Goal: Transaction & Acquisition: Purchase product/service

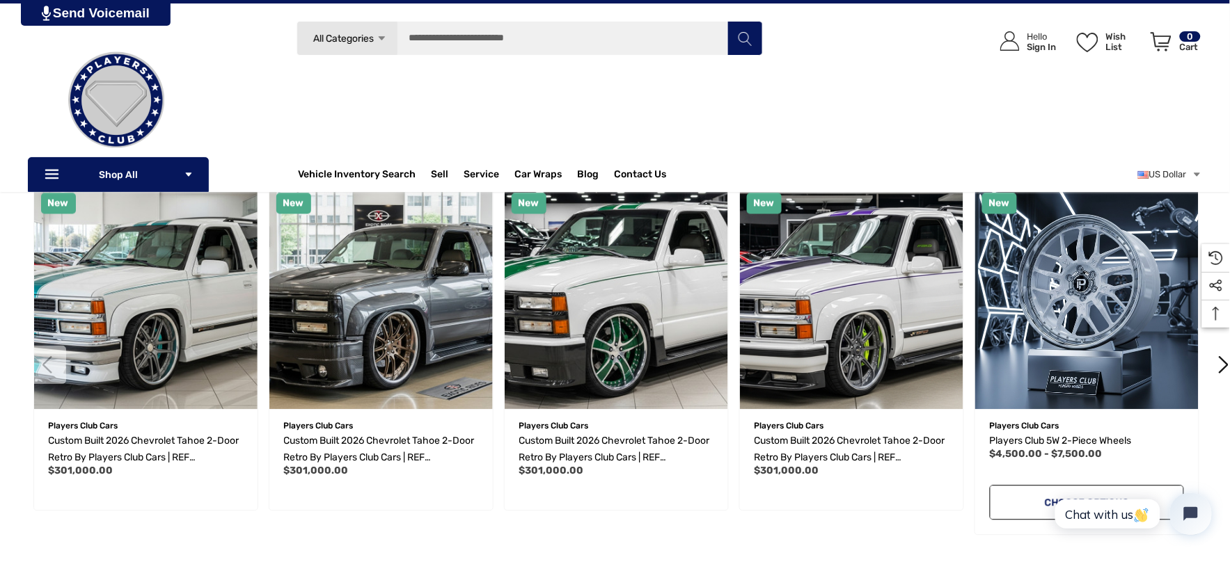
scroll to position [696, 0]
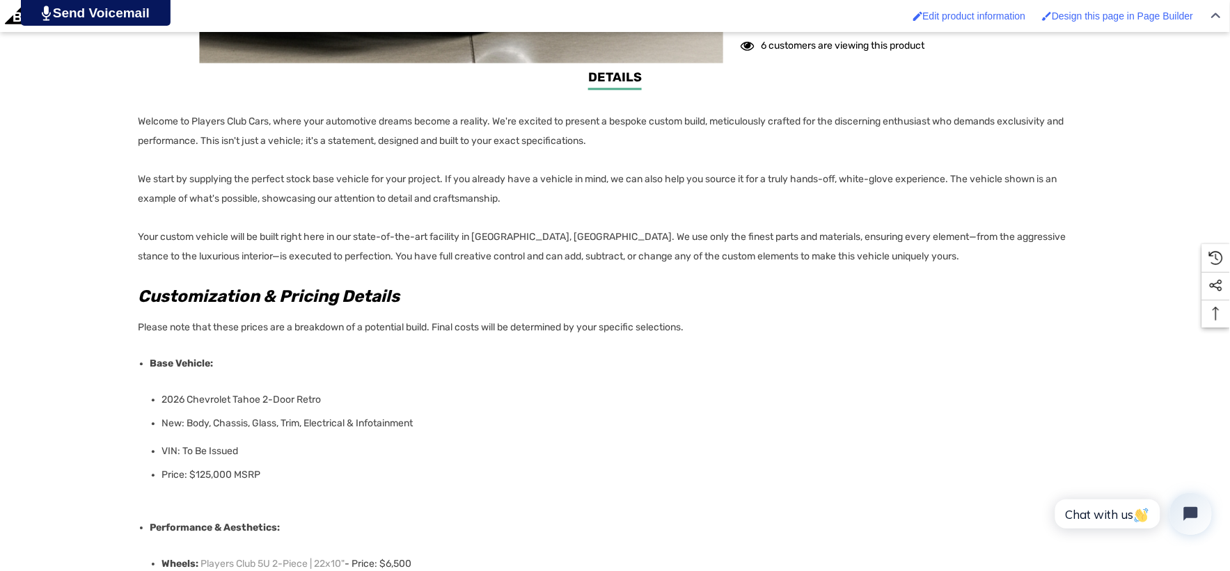
scroll to position [1082, 0]
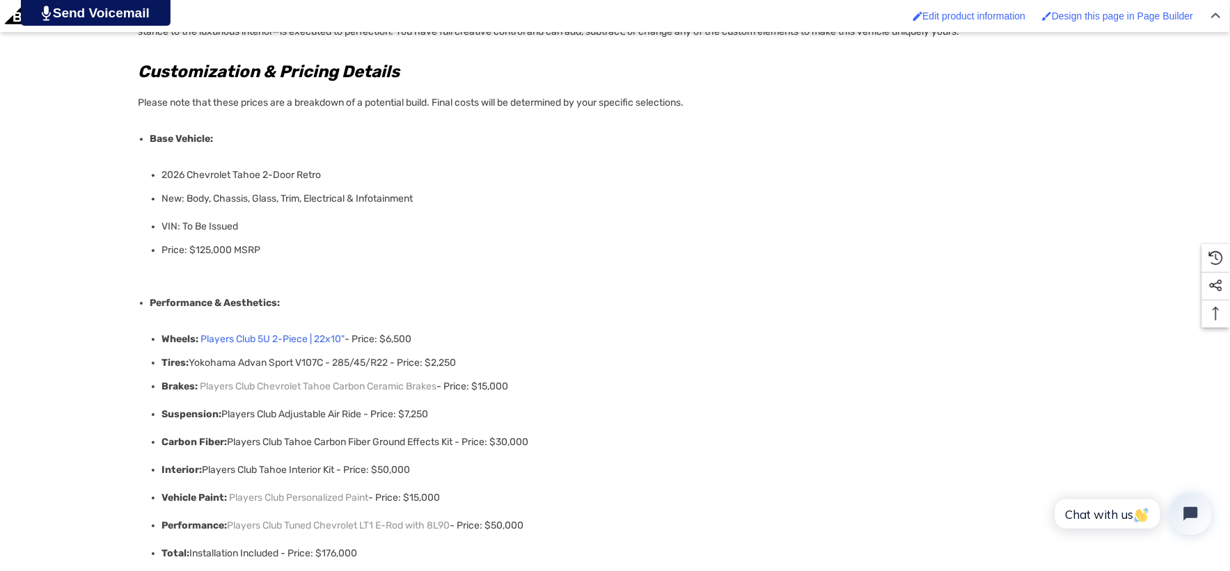
click at [290, 336] on link "Players Club 5U 2-Piece | 22x10"" at bounding box center [273, 339] width 144 height 19
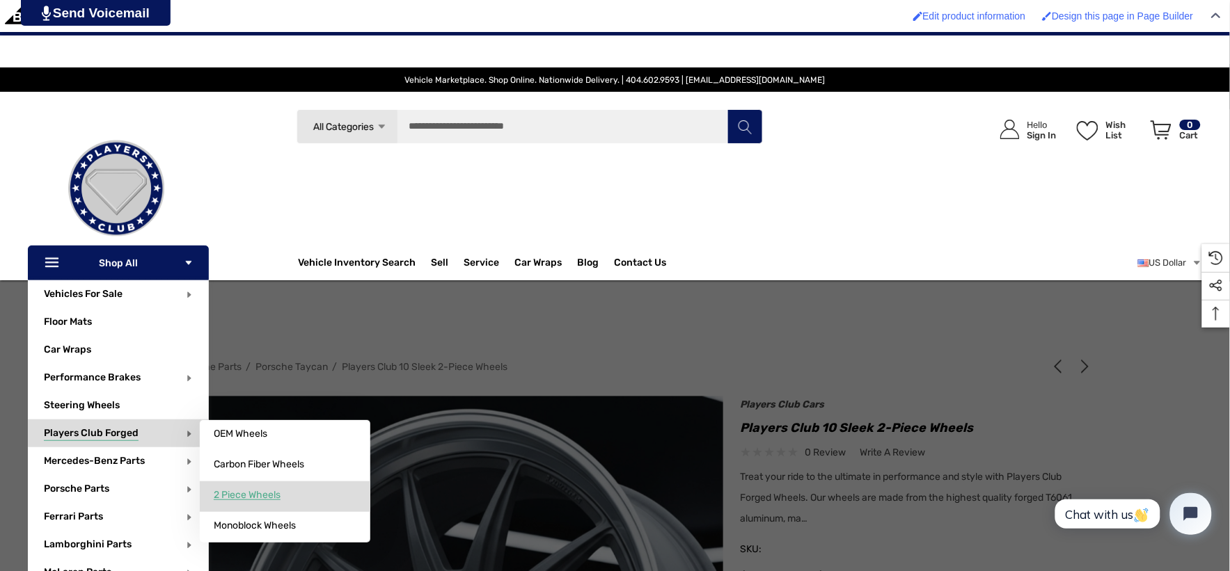
click at [230, 493] on span "2 Piece Wheels" at bounding box center [247, 495] width 67 height 13
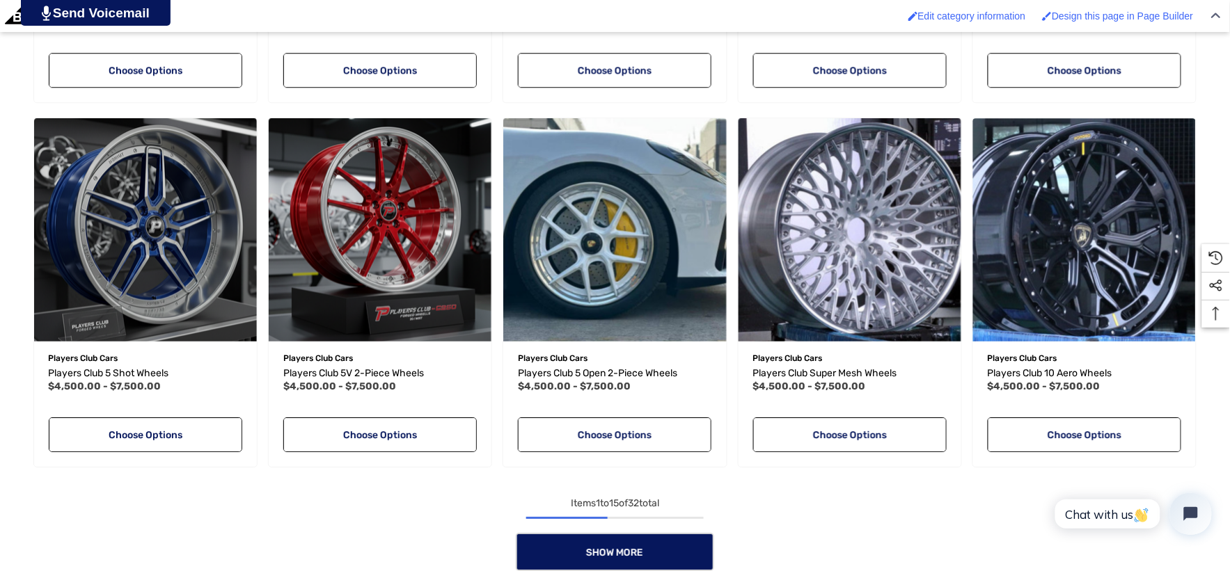
scroll to position [1160, 0]
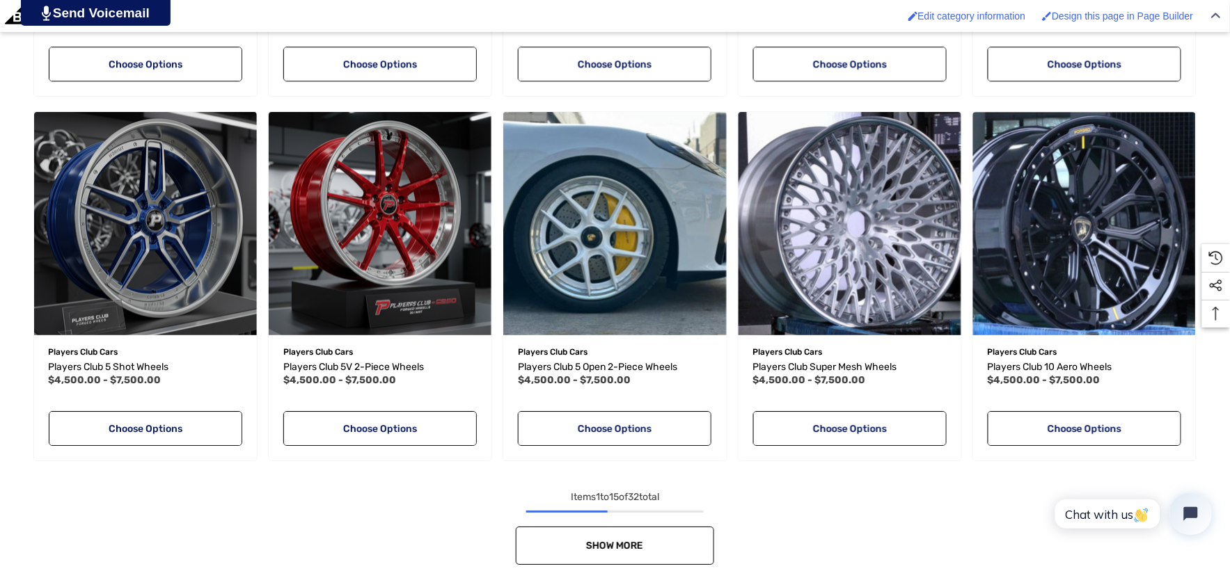
click at [565, 551] on link "Show More" at bounding box center [615, 546] width 198 height 38
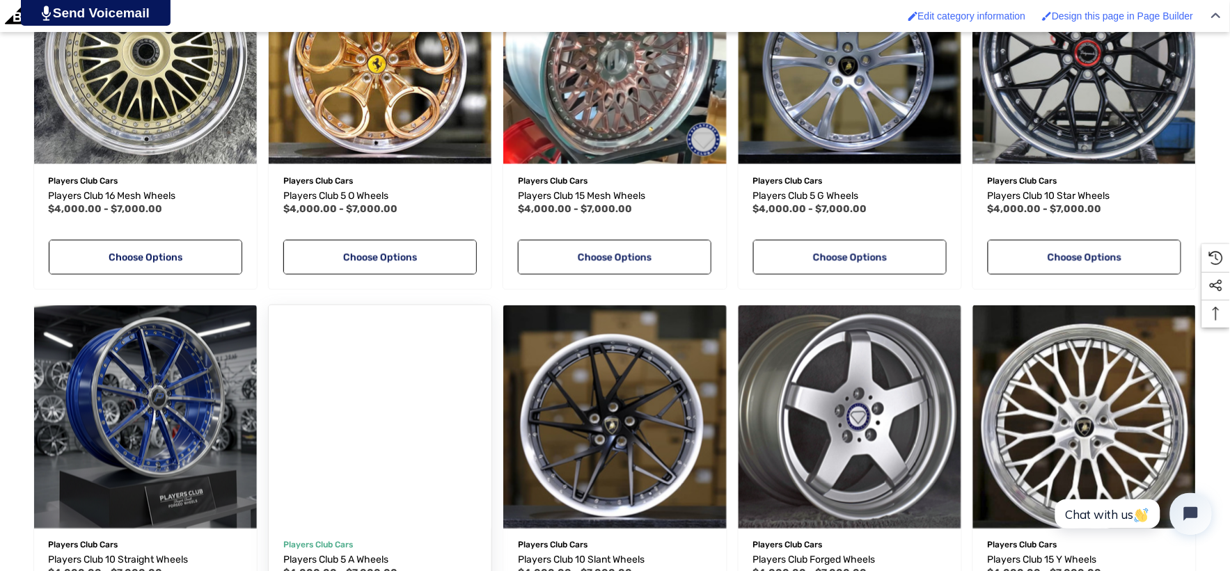
scroll to position [2166, 0]
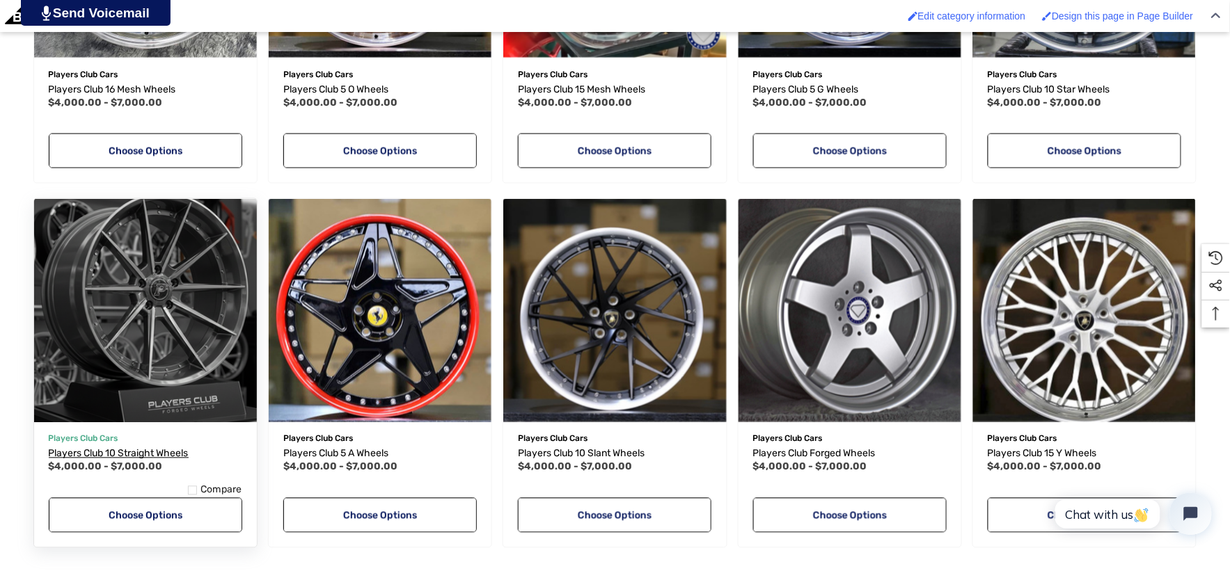
click at [97, 456] on span "Players Club 10 Straight Wheels" at bounding box center [119, 454] width 140 height 12
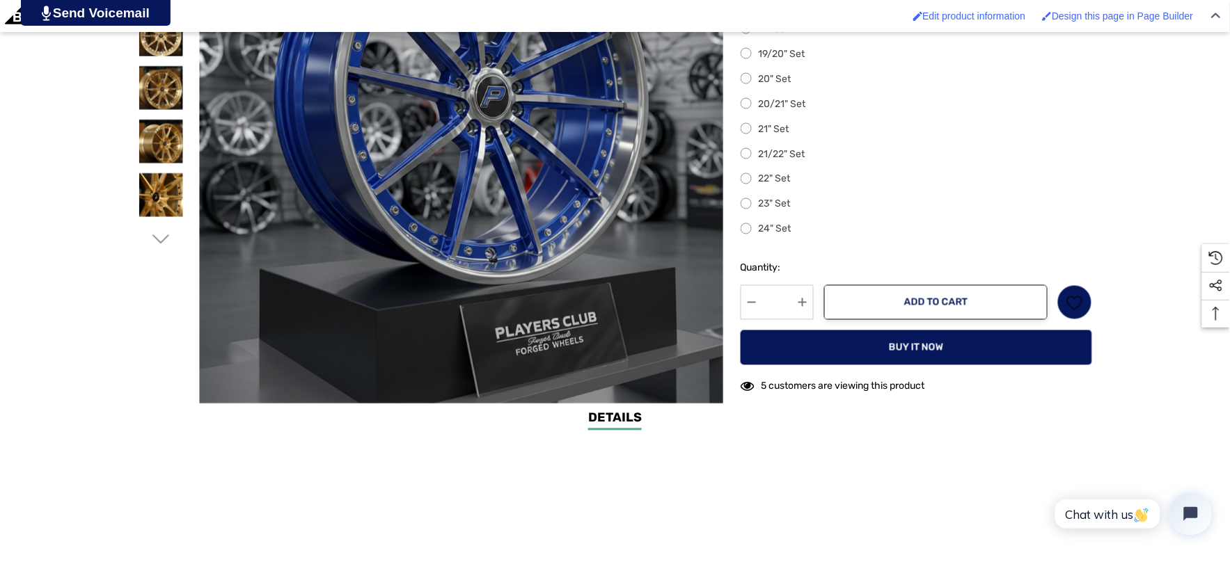
click at [750, 183] on label "22" Set" at bounding box center [917, 179] width 352 height 17
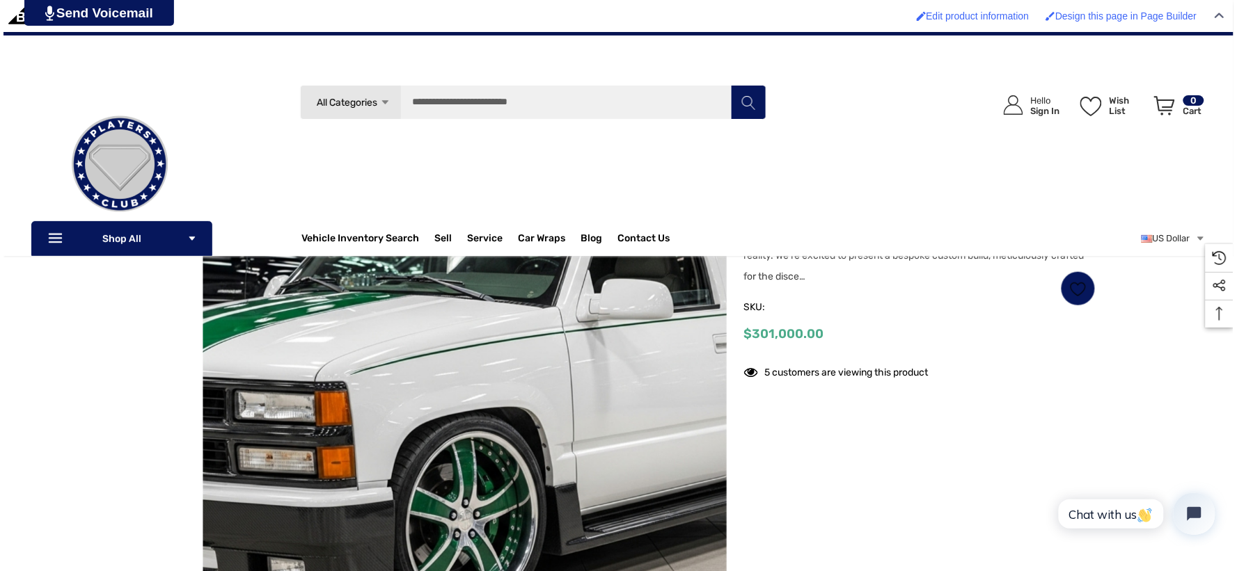
scroll to position [77, 0]
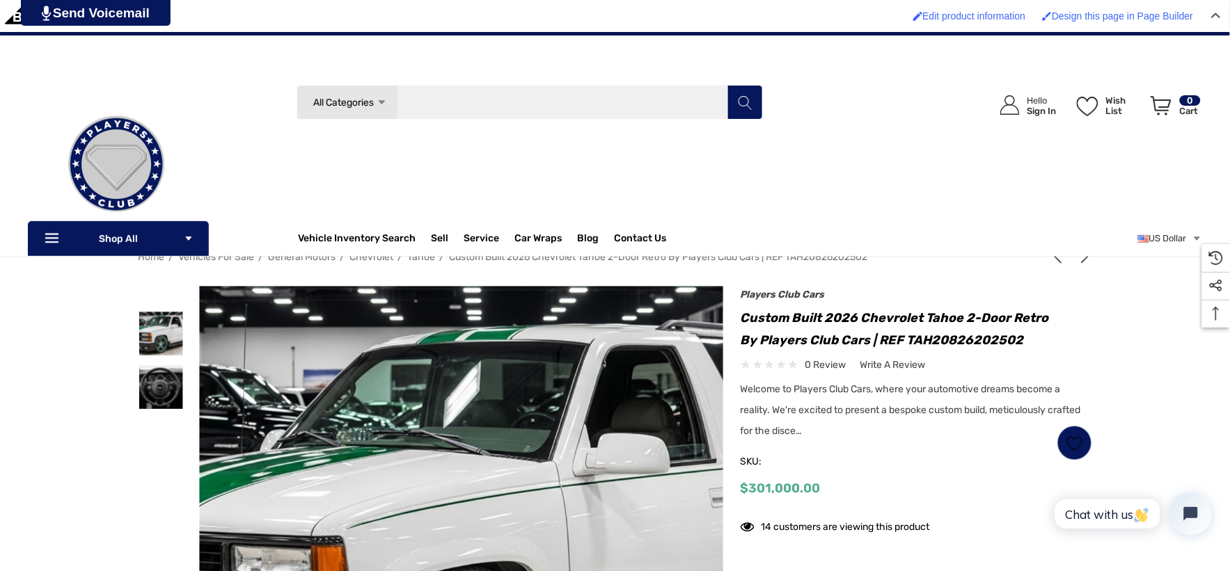
click at [560, 85] on input "Search" at bounding box center [530, 102] width 466 height 35
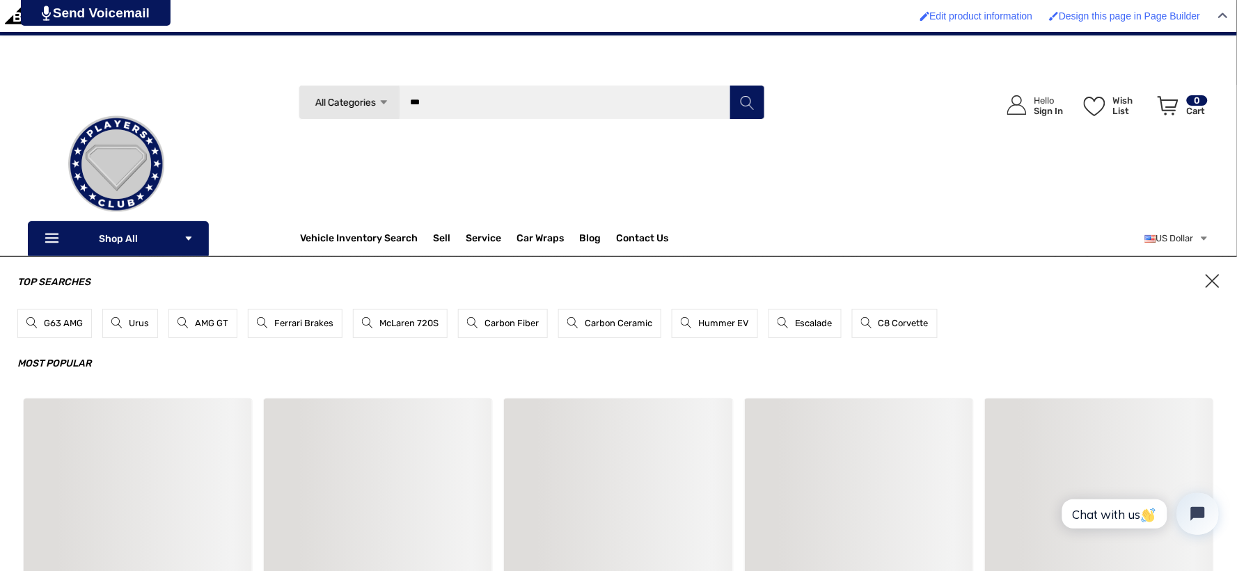
type input "***"
click at [730, 85] on button "Search" at bounding box center [747, 102] width 35 height 35
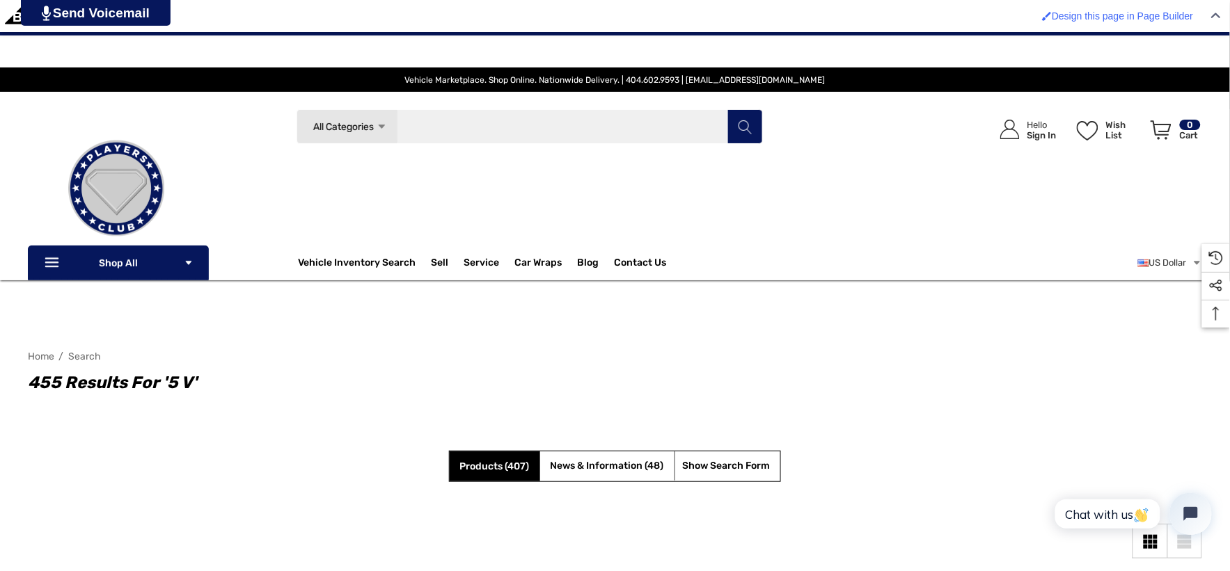
click at [480, 122] on input "Search" at bounding box center [530, 126] width 466 height 35
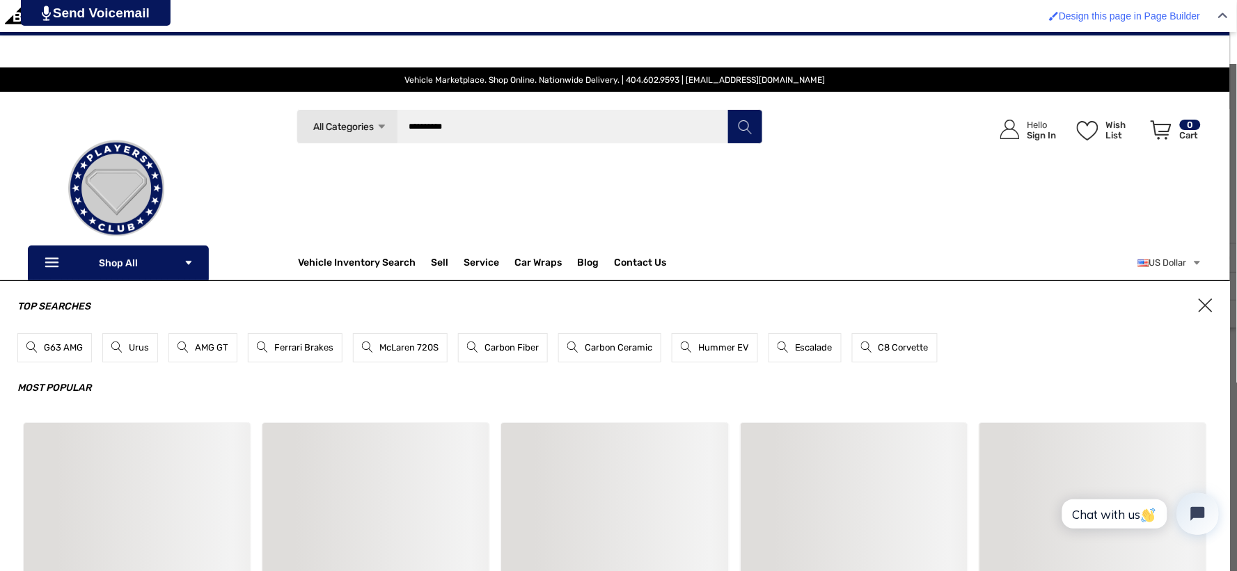
type input "**********"
click at [727, 109] on button "Search" at bounding box center [744, 126] width 35 height 35
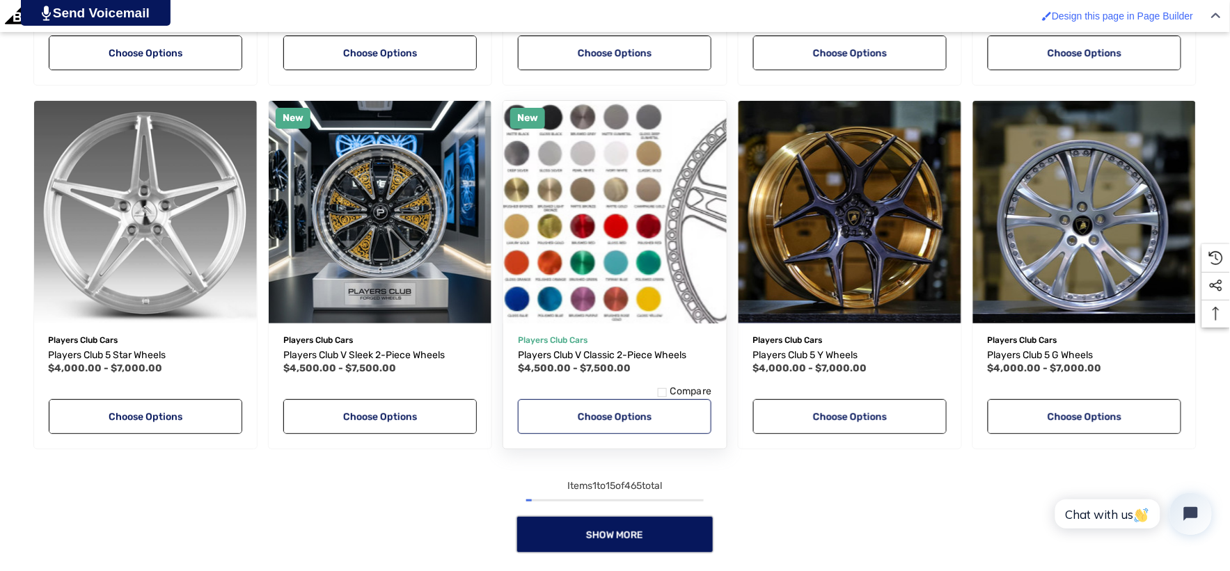
scroll to position [1547, 0]
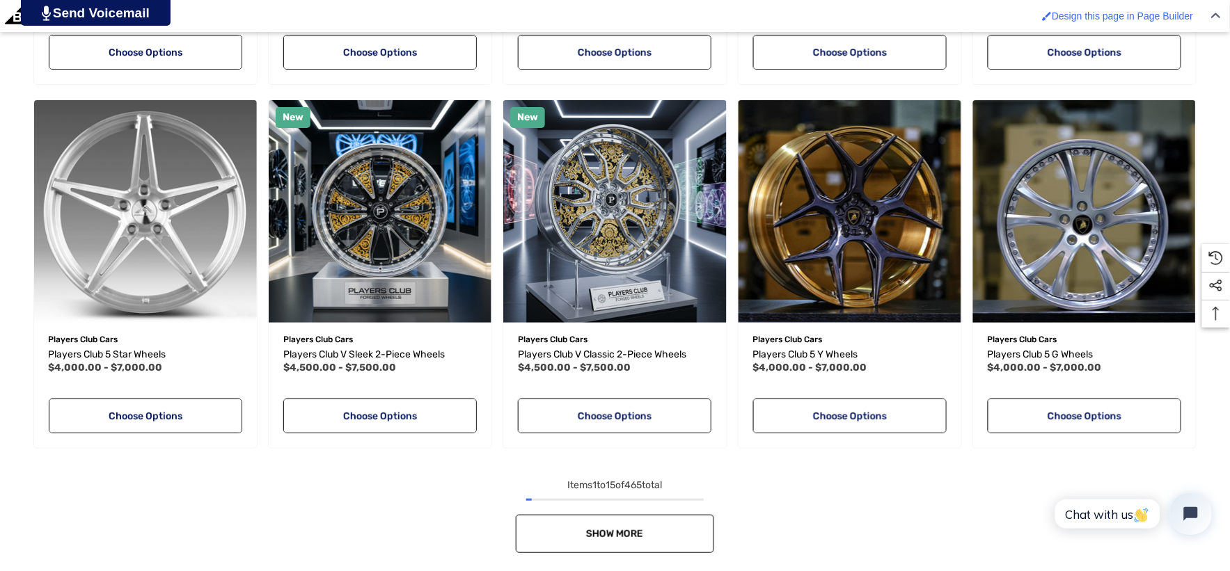
click at [589, 539] on link "Show More" at bounding box center [615, 534] width 198 height 38
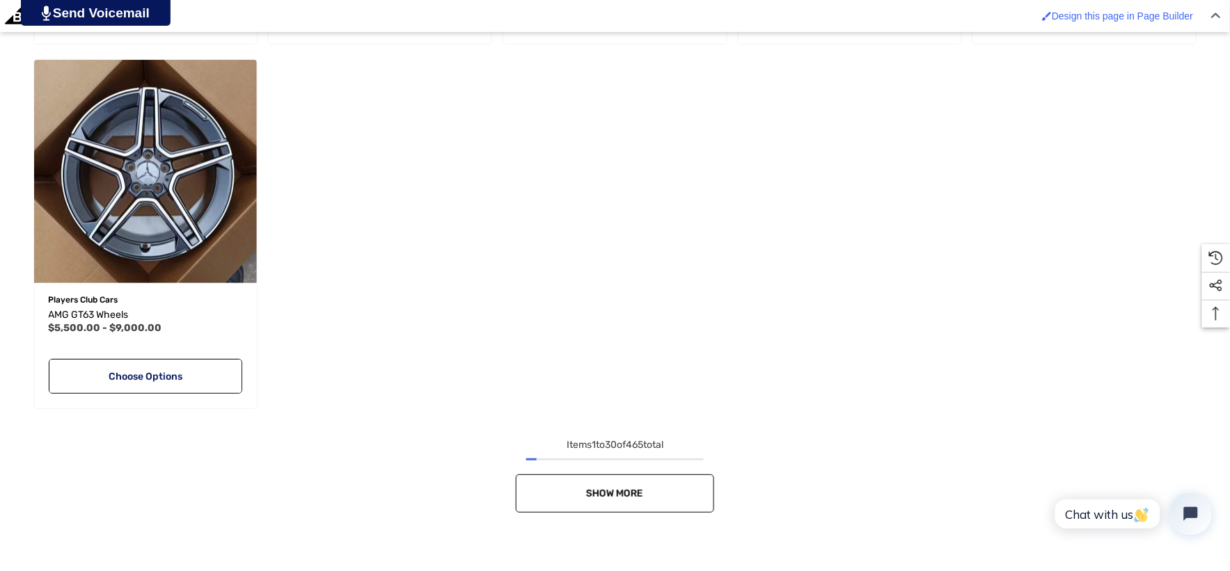
scroll to position [3093, 0]
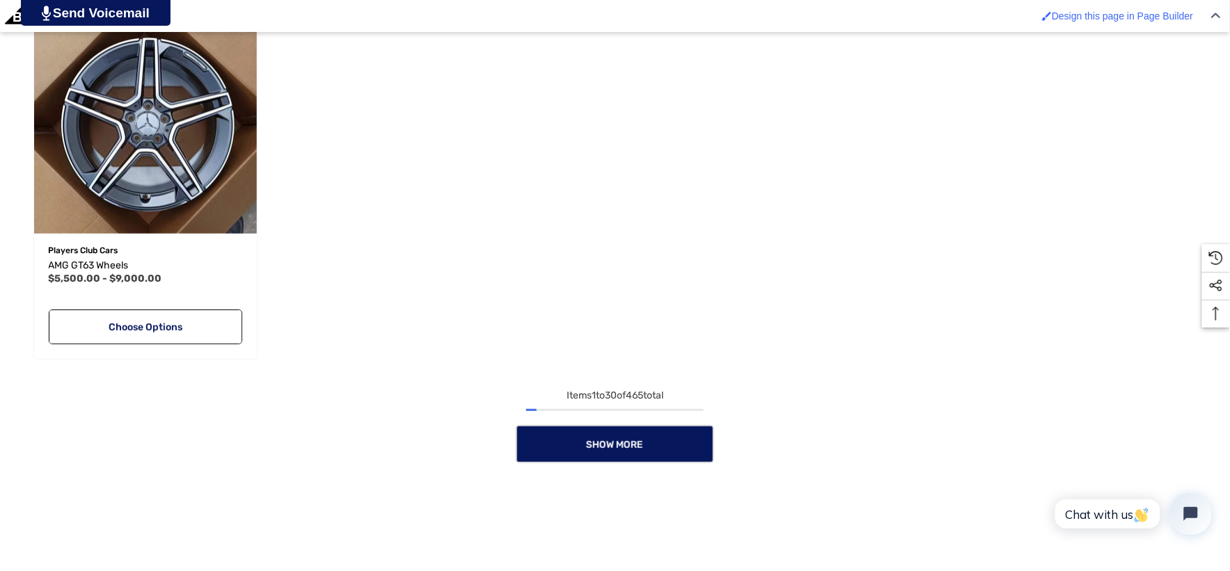
click at [609, 423] on nav "Items 1 to 30 of 465 total Show More 1 2 3 4 5 6 7" at bounding box center [615, 426] width 1174 height 76
click at [610, 428] on link "Show More" at bounding box center [615, 444] width 198 height 38
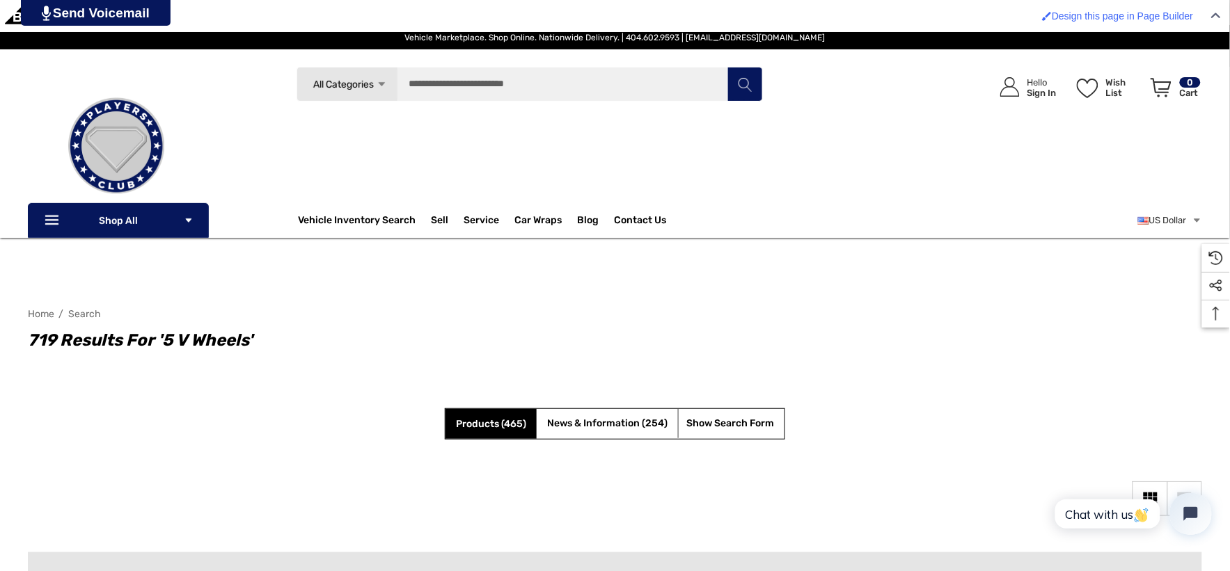
scroll to position [0, 0]
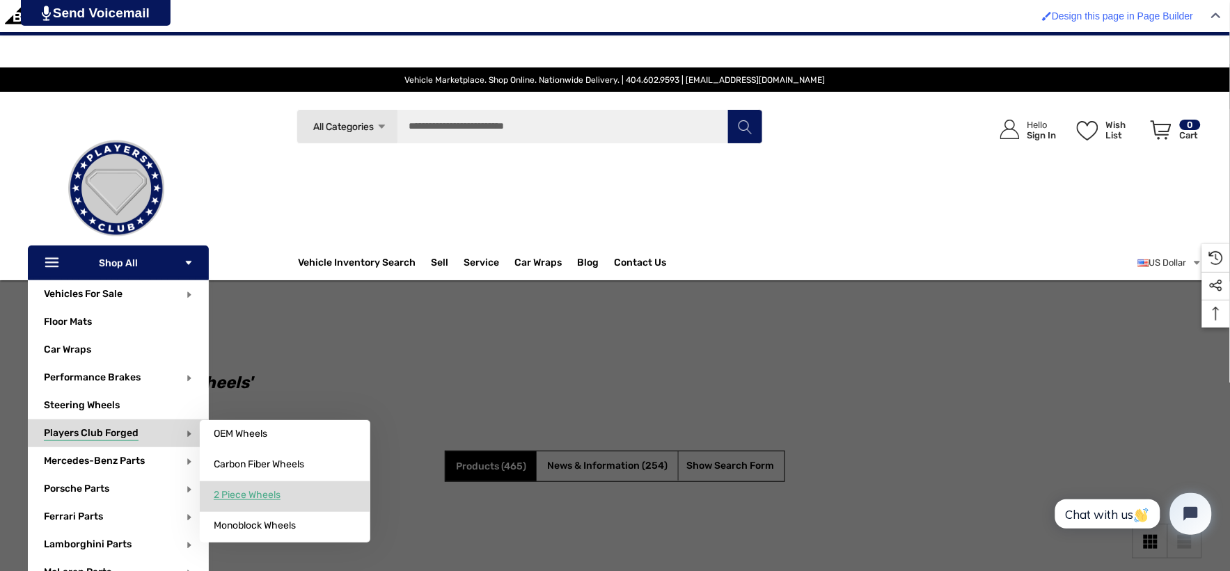
click at [235, 492] on span "2 Piece Wheels" at bounding box center [247, 495] width 67 height 13
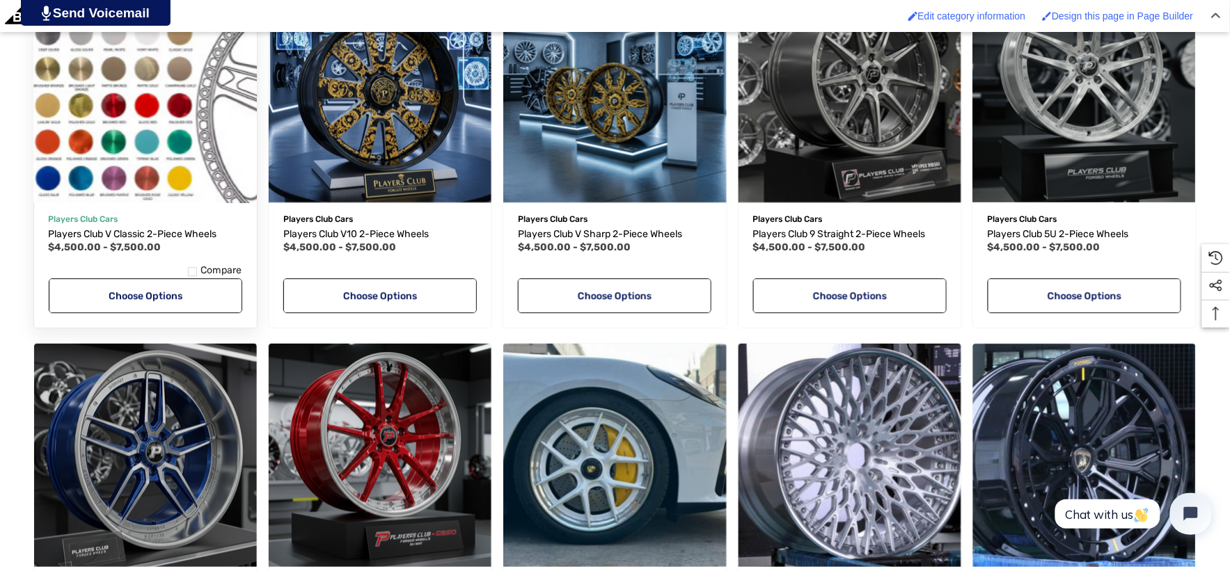
scroll to position [1005, 0]
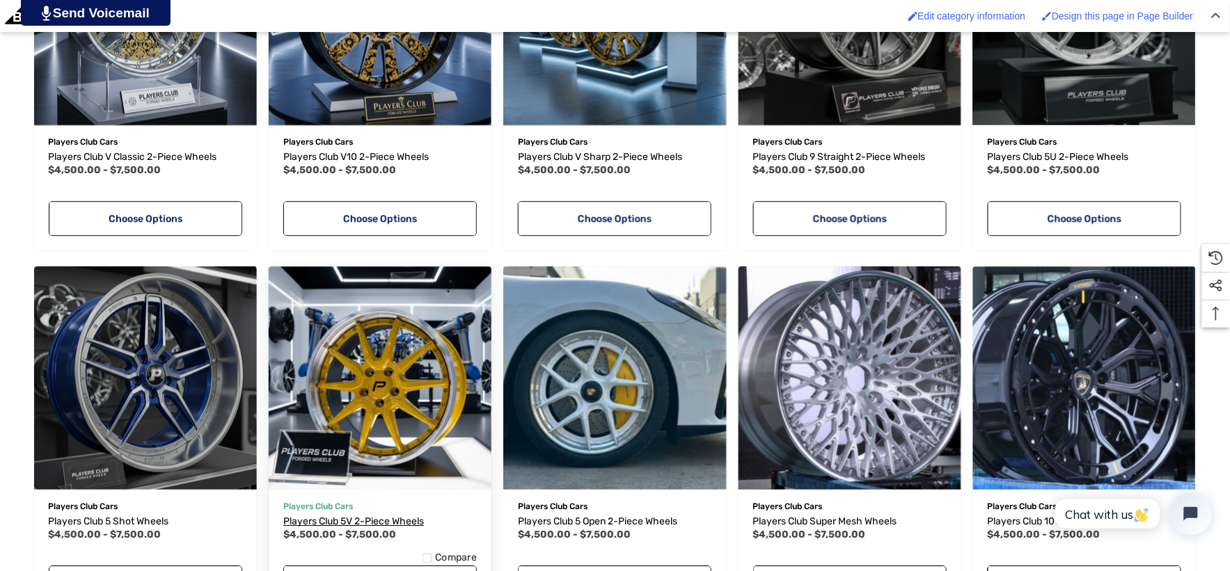
click at [402, 518] on span "Players Club 5V 2-Piece Wheels" at bounding box center [353, 522] width 141 height 12
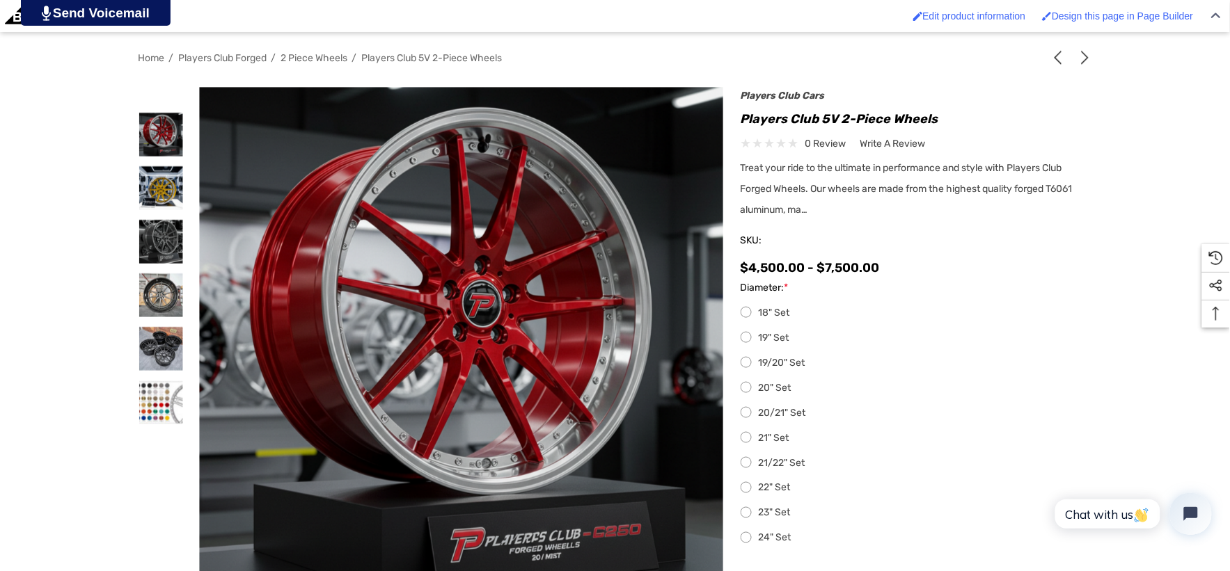
click at [761, 487] on label "22" Set" at bounding box center [917, 488] width 352 height 17
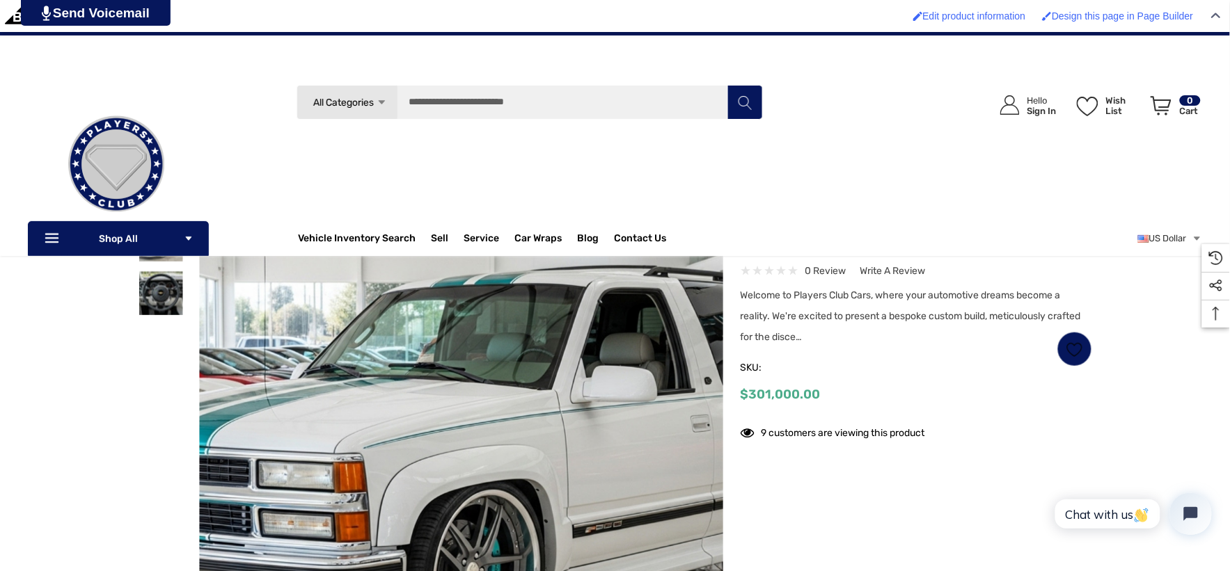
scroll to position [77, 0]
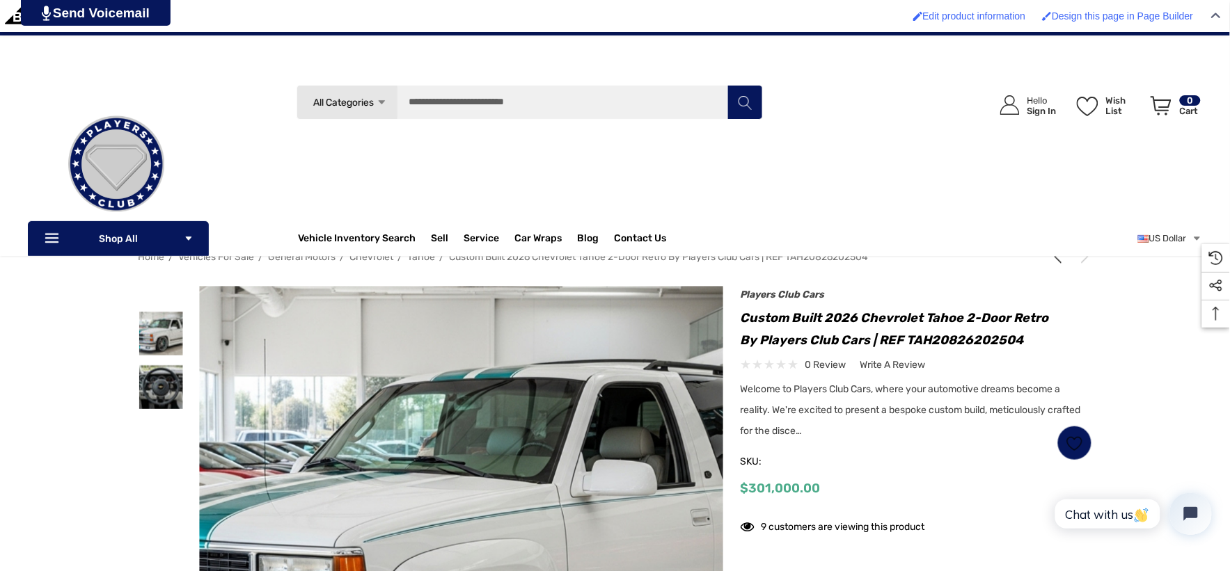
click at [157, 156] on img at bounding box center [116, 164] width 139 height 139
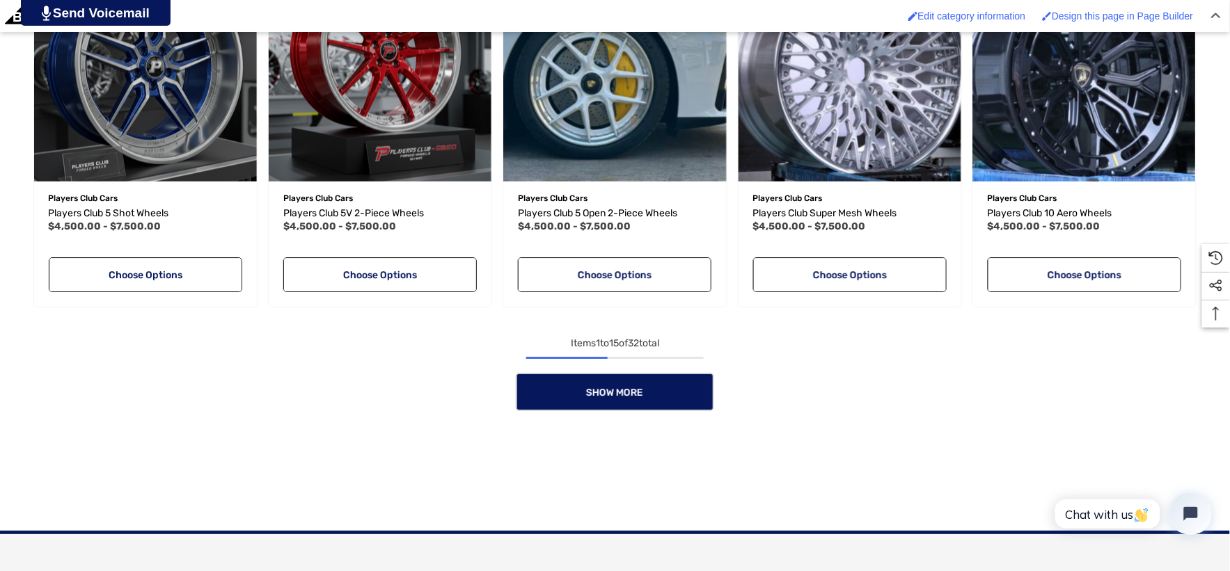
scroll to position [1314, 0]
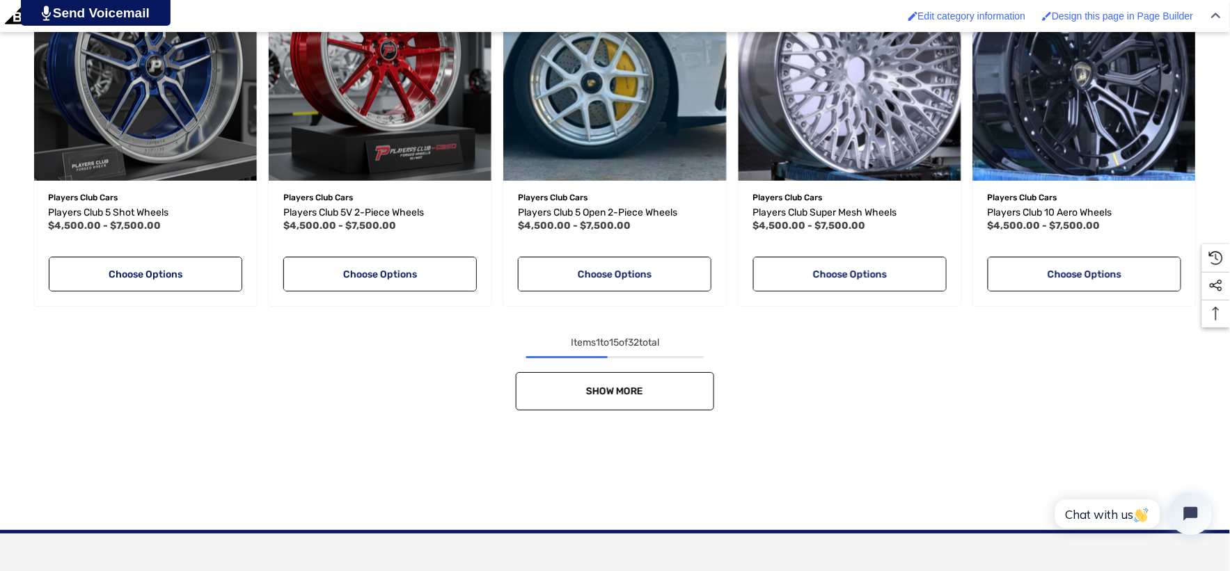
click at [573, 404] on link "Show More" at bounding box center [615, 391] width 198 height 38
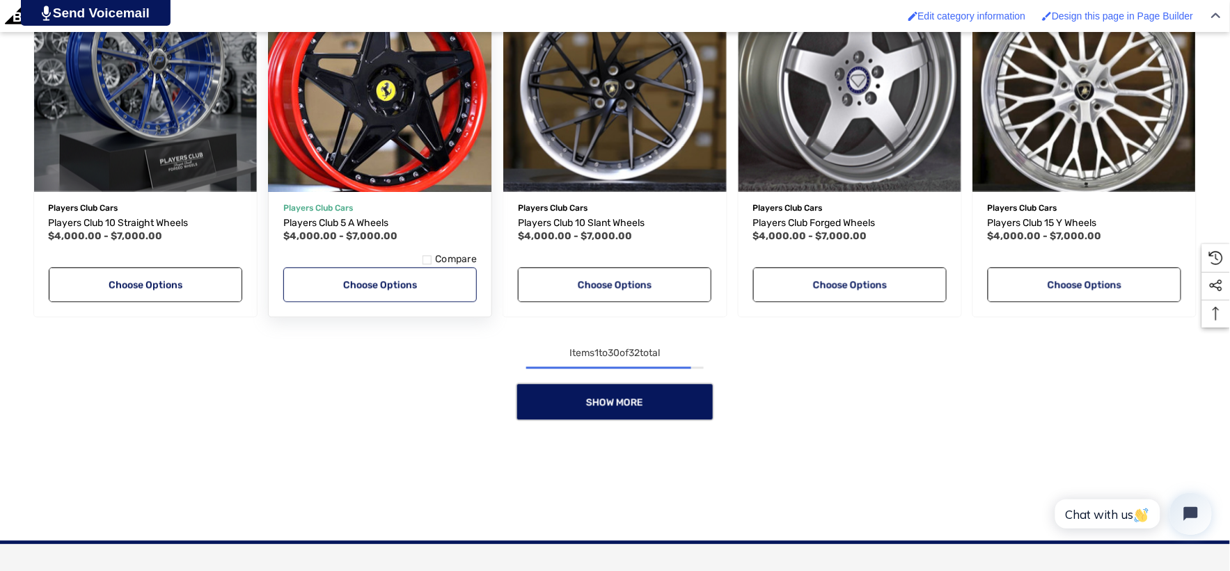
scroll to position [2397, 0]
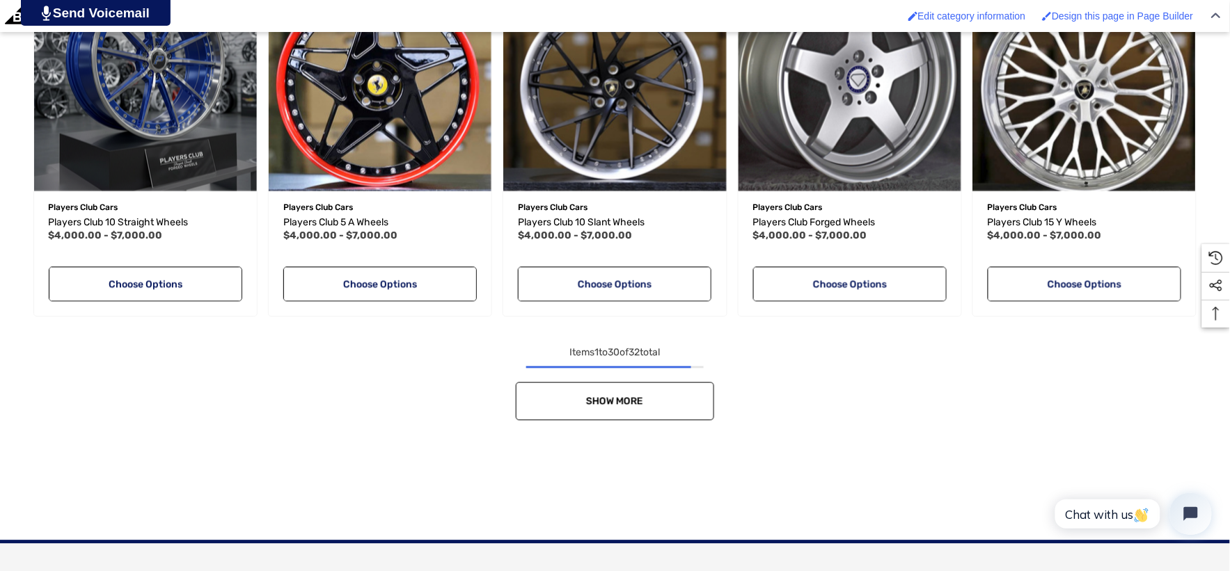
click at [558, 385] on link "Show More" at bounding box center [615, 401] width 198 height 38
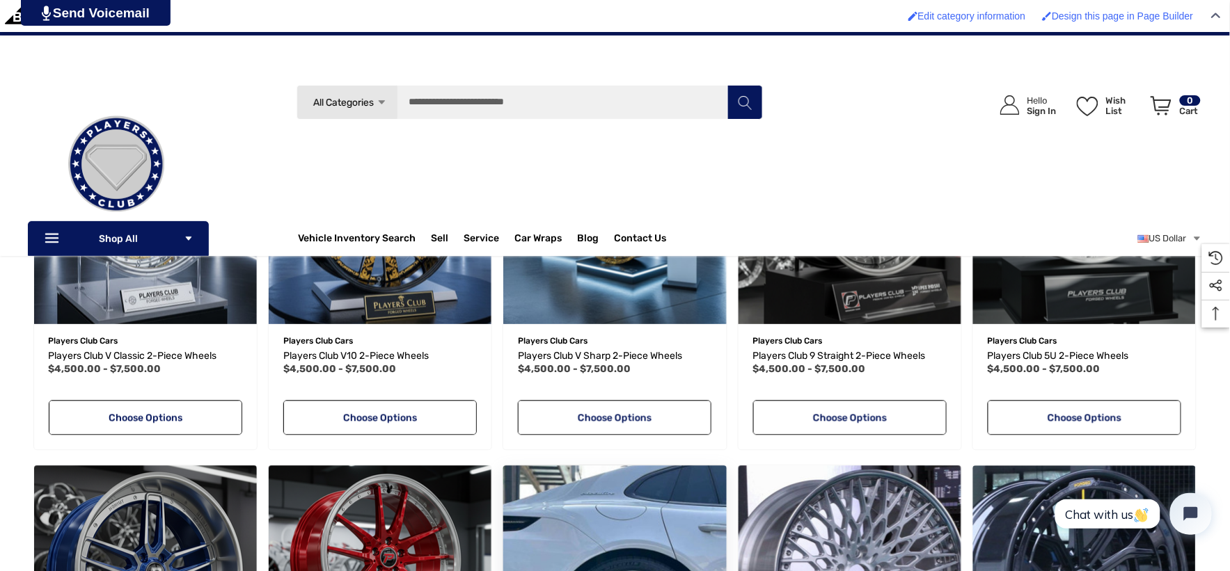
scroll to position [618, 0]
